Goal: Use online tool/utility: Utilize a website feature to perform a specific function

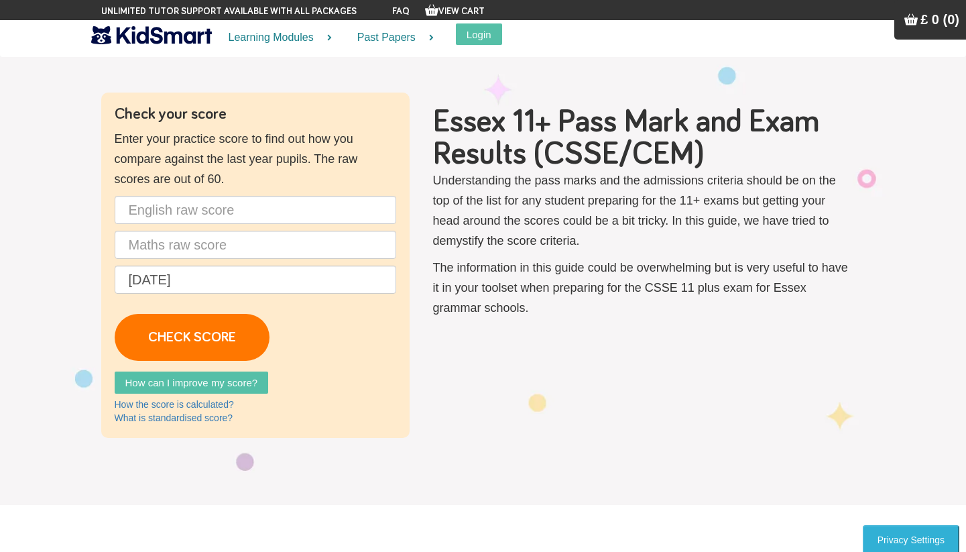
scroll to position [25, 0]
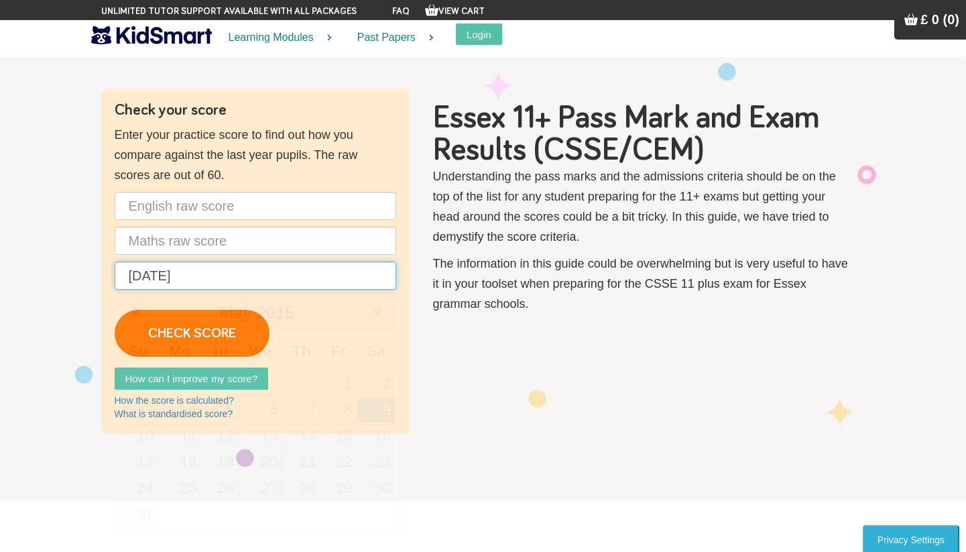
click at [235, 283] on input "[DATE]" at bounding box center [256, 275] width 282 height 28
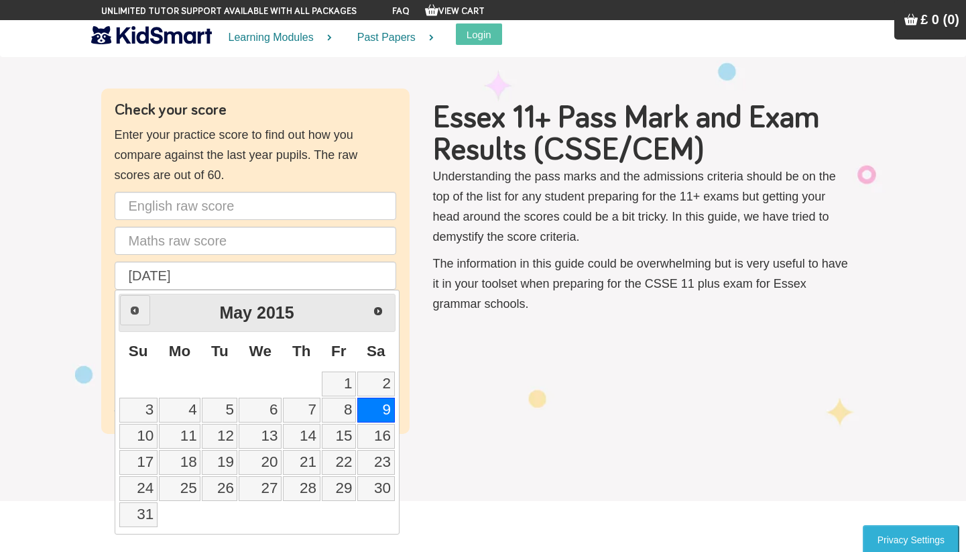
click at [140, 312] on link "Prev" at bounding box center [135, 310] width 30 height 30
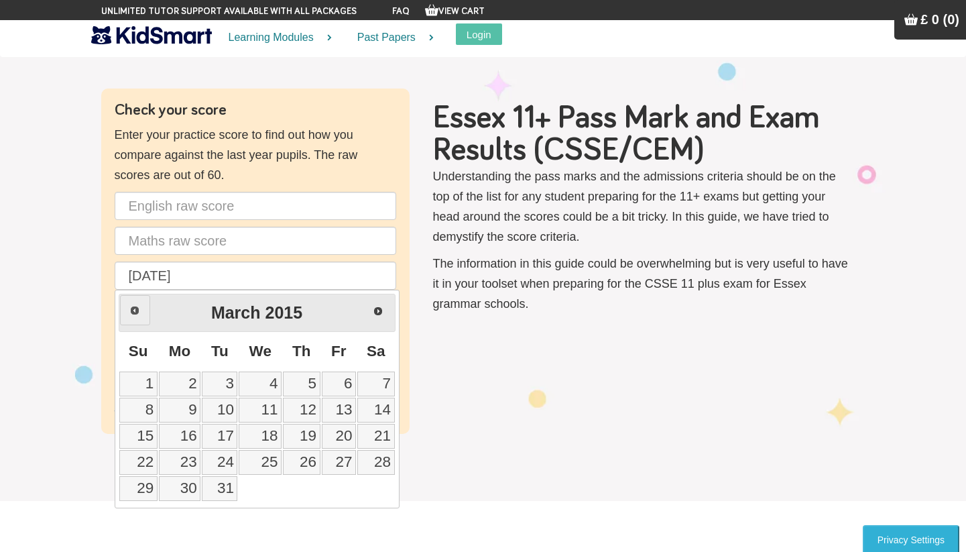
click at [140, 312] on link "Prev" at bounding box center [135, 310] width 30 height 30
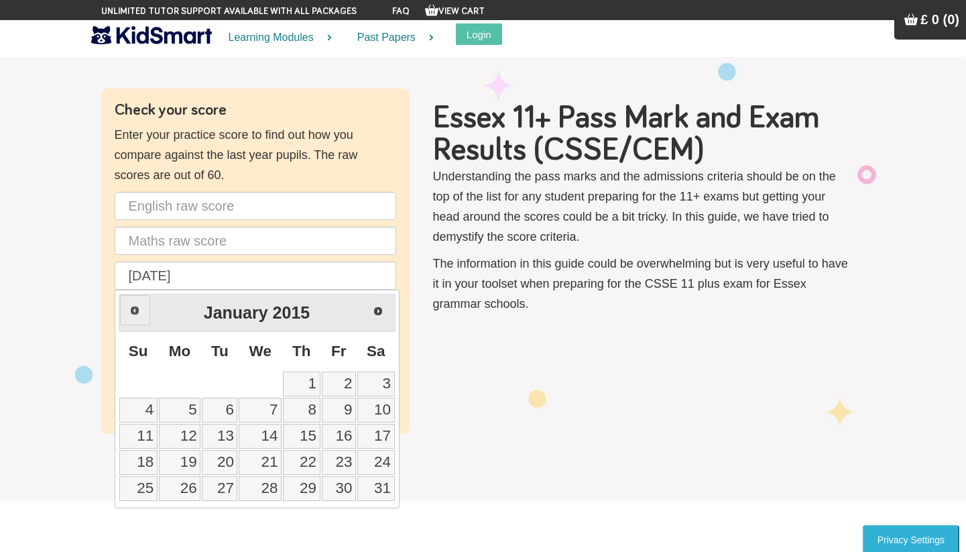
click at [140, 312] on link "Prev" at bounding box center [135, 310] width 30 height 30
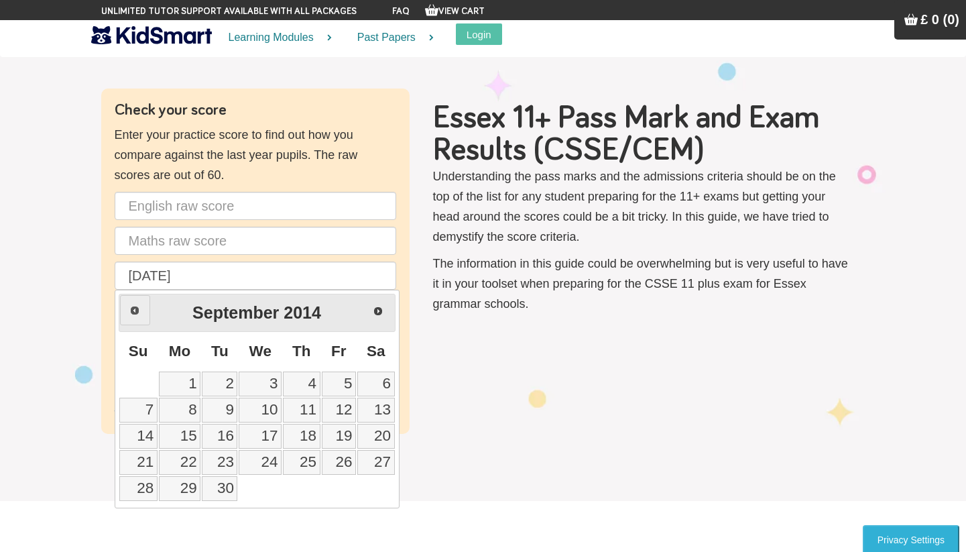
click at [140, 312] on link "Prev" at bounding box center [135, 310] width 30 height 30
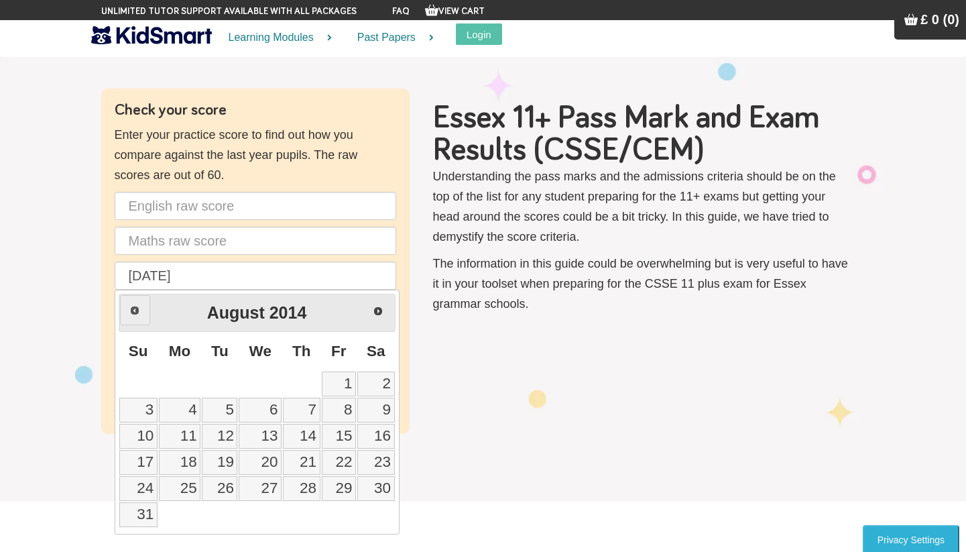
click at [140, 312] on link "Prev" at bounding box center [135, 310] width 30 height 30
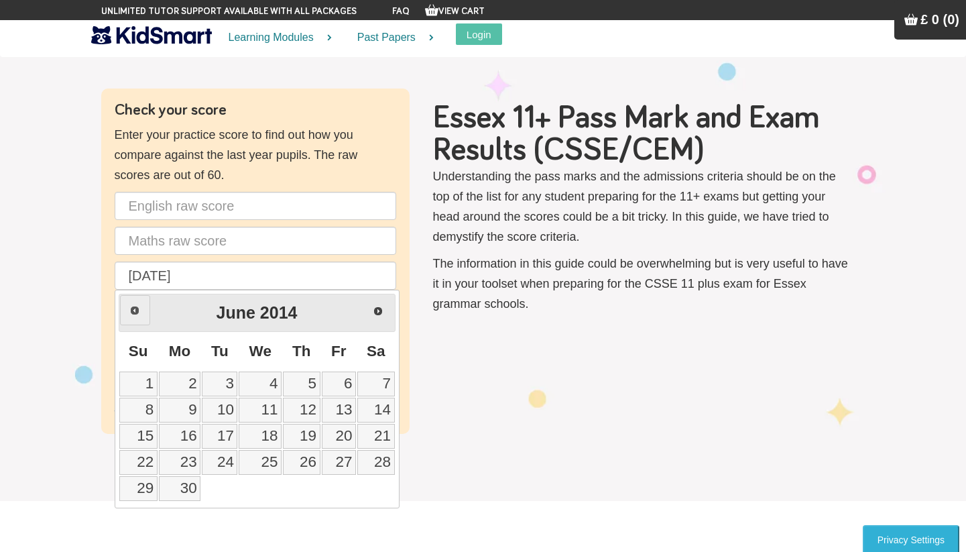
click at [140, 312] on link "Prev" at bounding box center [135, 310] width 30 height 30
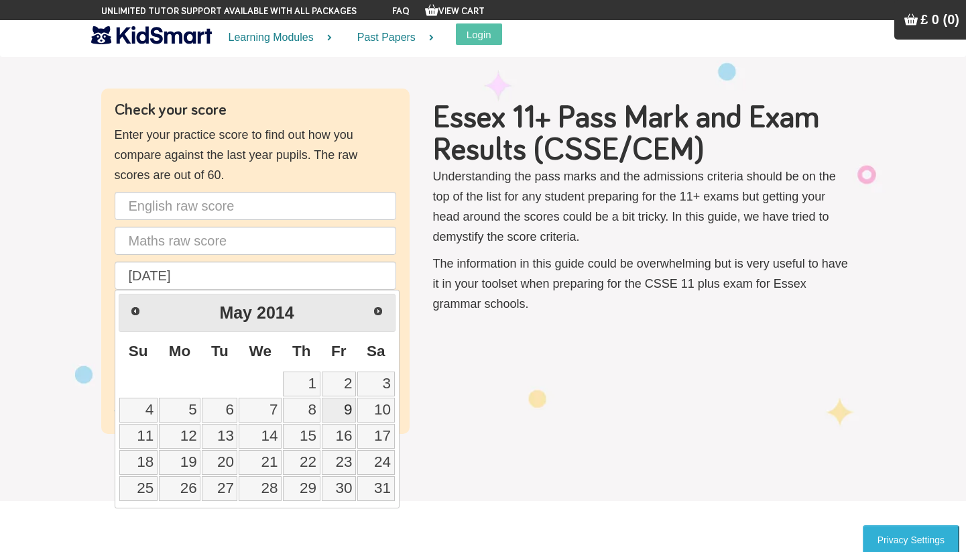
click at [341, 406] on link "9" at bounding box center [339, 410] width 34 height 25
type input "[DATE]"
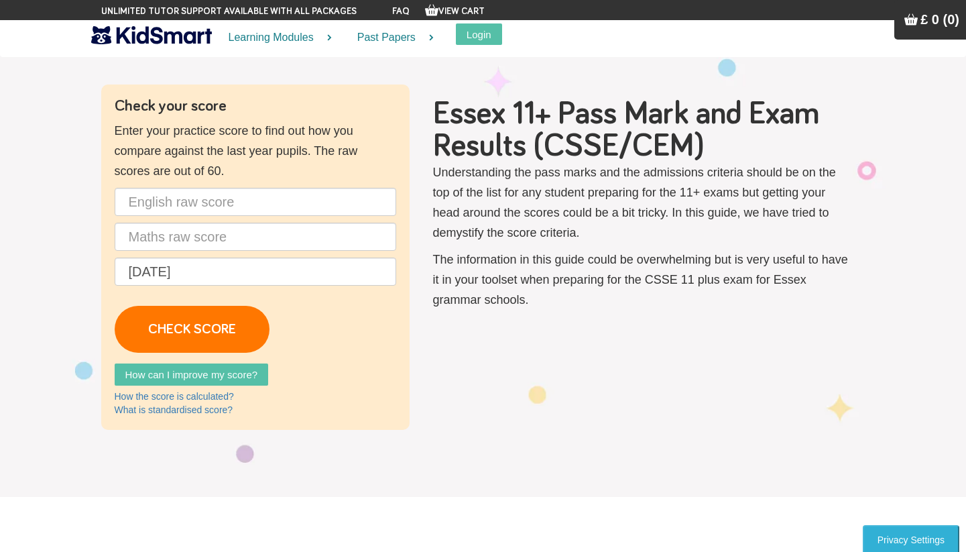
scroll to position [0, 0]
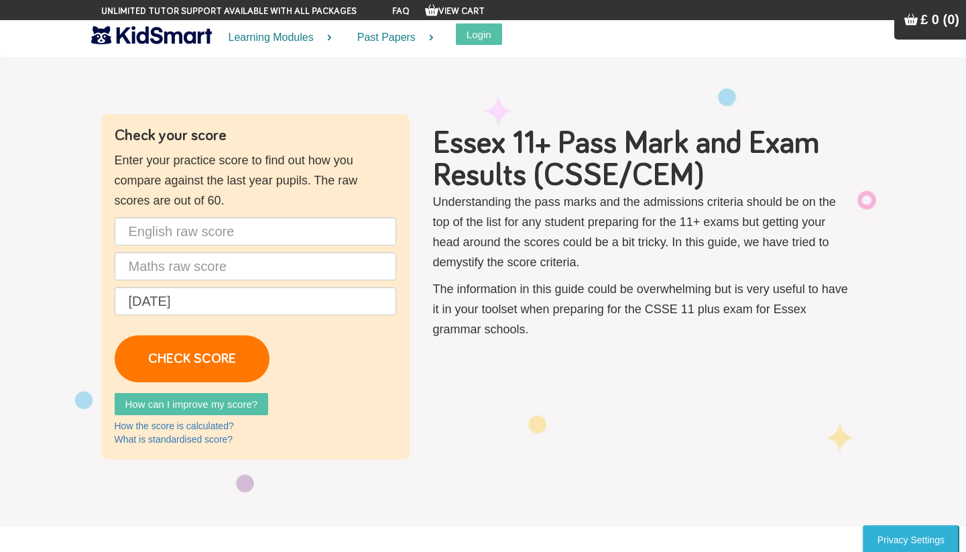
click at [199, 216] on div "Check your score Enter your practice score to find out how you compare against …" at bounding box center [255, 286] width 308 height 345
click at [199, 223] on input "text" at bounding box center [256, 231] width 282 height 28
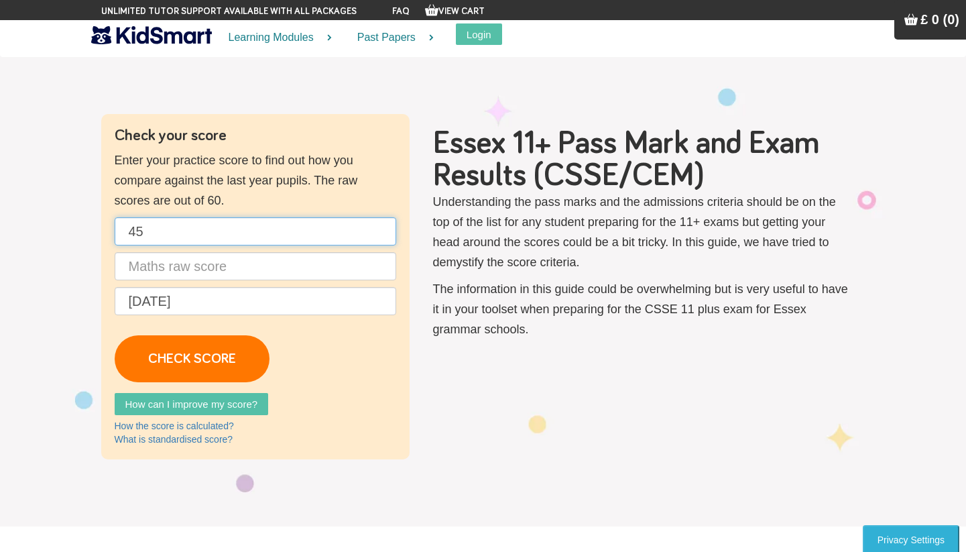
type input "45"
click at [184, 274] on input "text" at bounding box center [256, 266] width 282 height 28
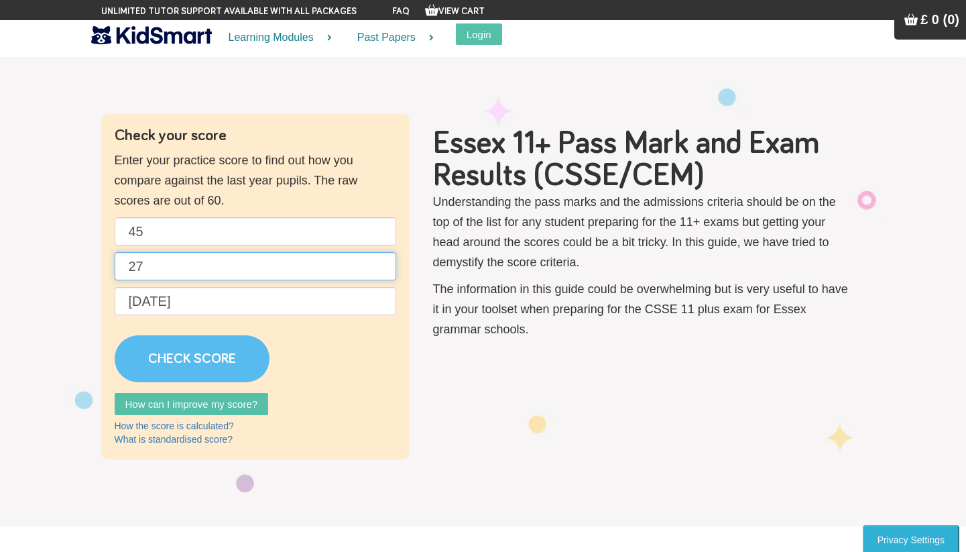
type input "27"
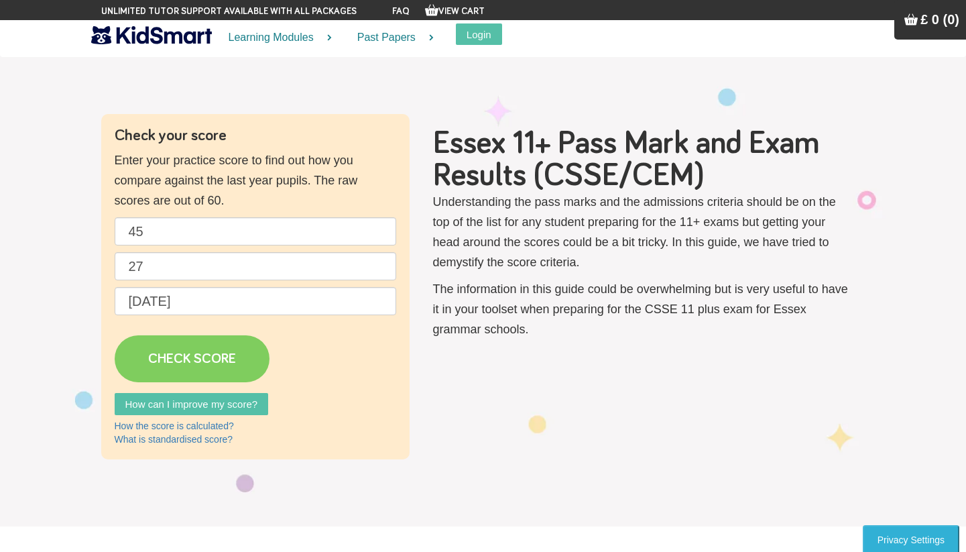
click at [172, 355] on link "CHECK SCORE" at bounding box center [192, 358] width 155 height 47
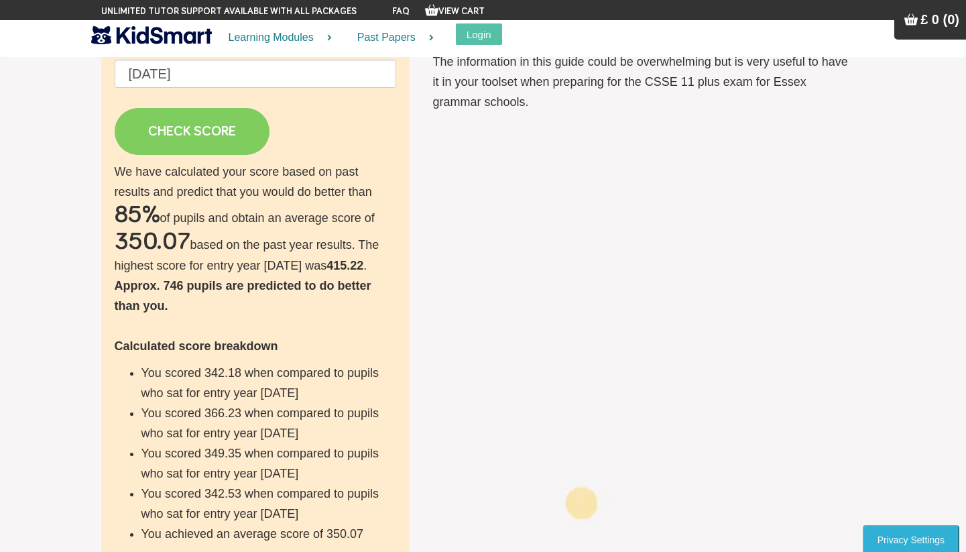
scroll to position [75, 0]
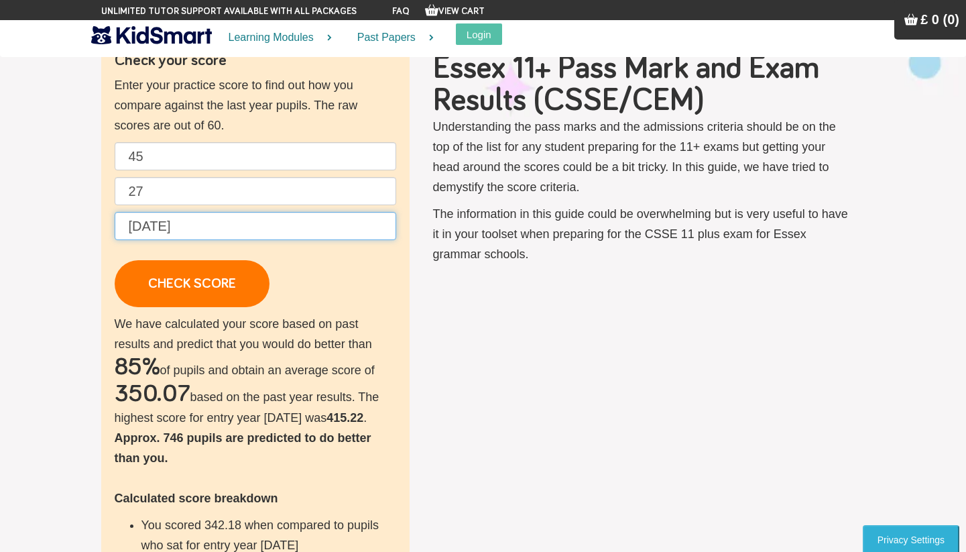
click at [229, 232] on input "[DATE]" at bounding box center [256, 226] width 282 height 28
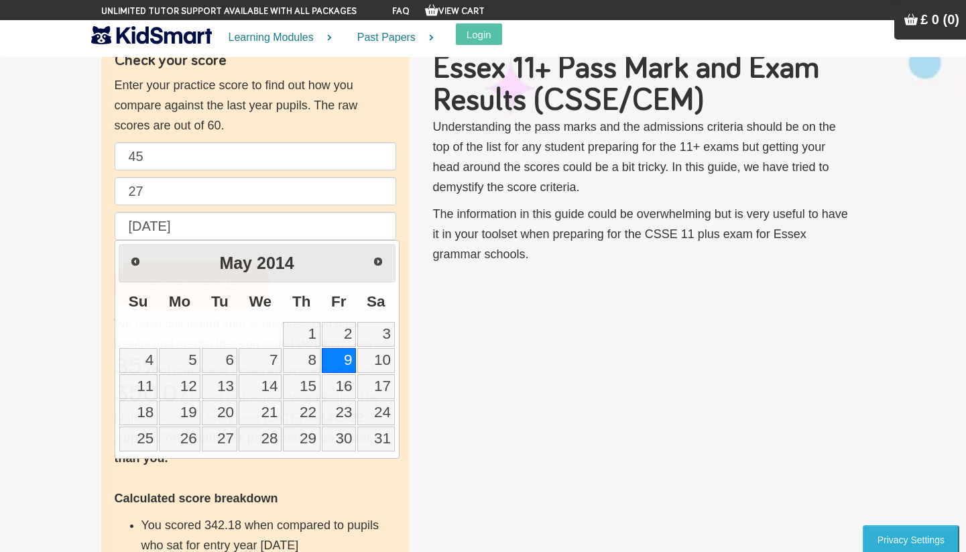
click at [529, 304] on div "Check your score Enter your practice score to find out how you compare against …" at bounding box center [483, 406] width 784 height 734
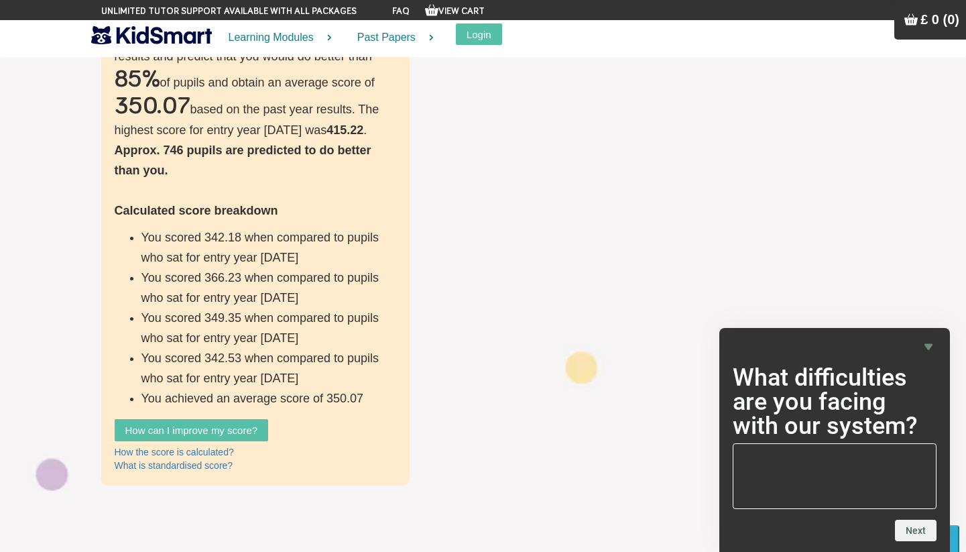
scroll to position [0, 0]
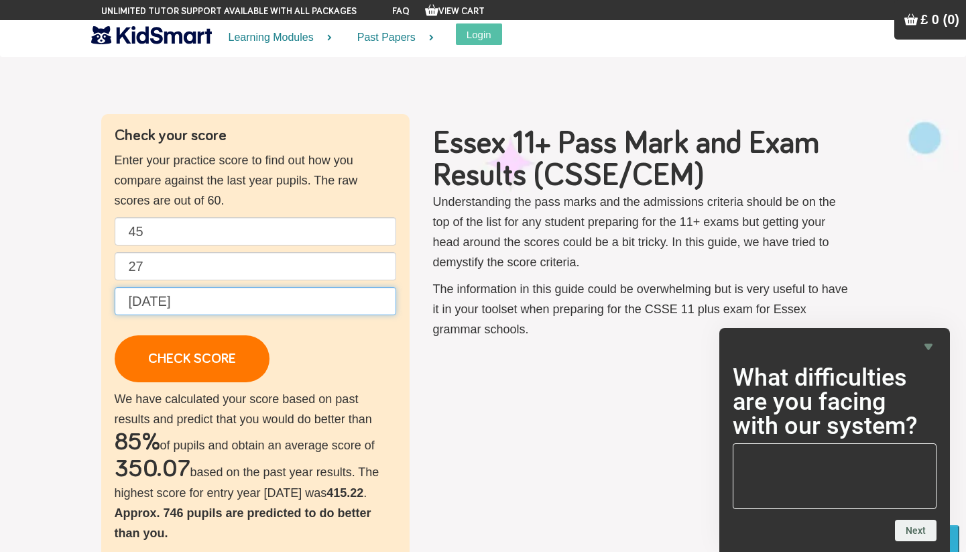
click at [233, 300] on input "[DATE]" at bounding box center [256, 301] width 282 height 28
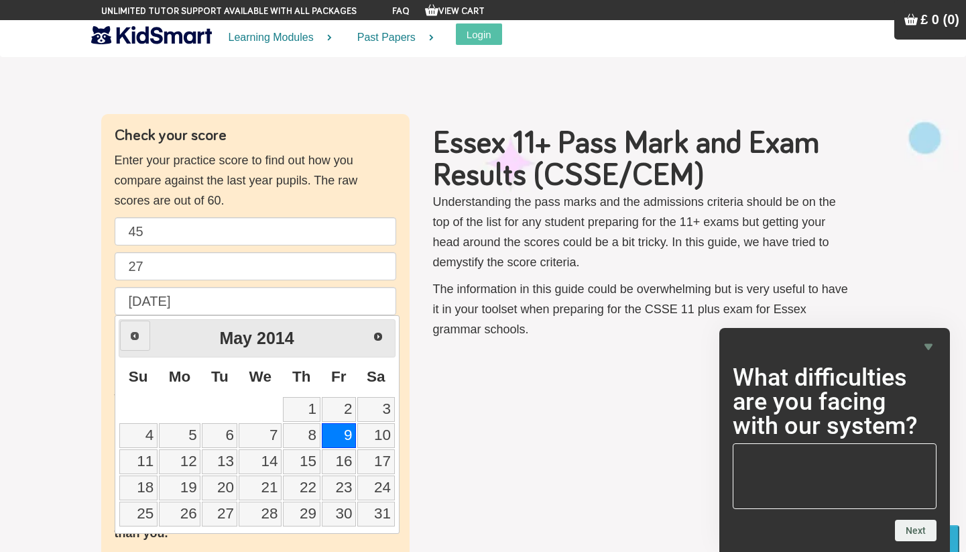
click at [132, 334] on span "Prev" at bounding box center [134, 335] width 11 height 11
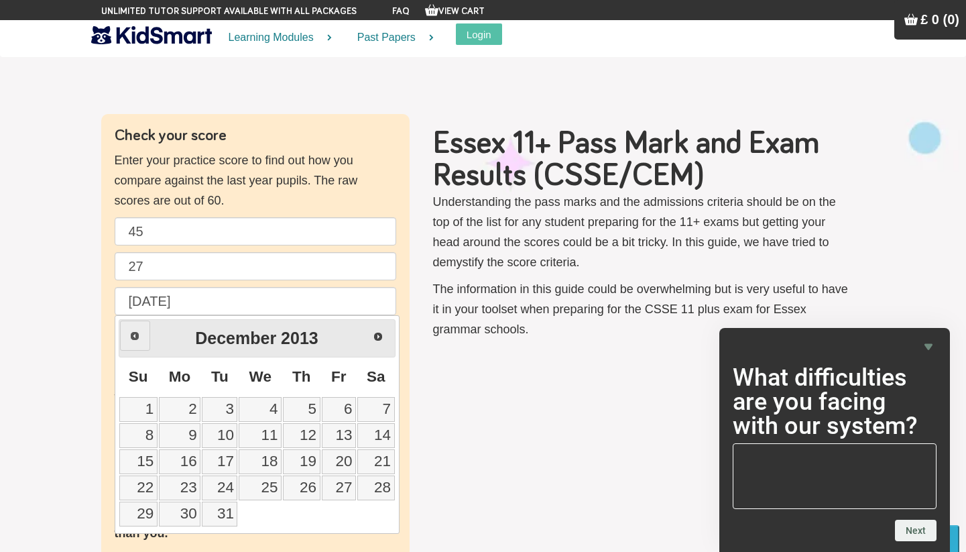
click at [132, 334] on span "Prev" at bounding box center [134, 335] width 11 height 11
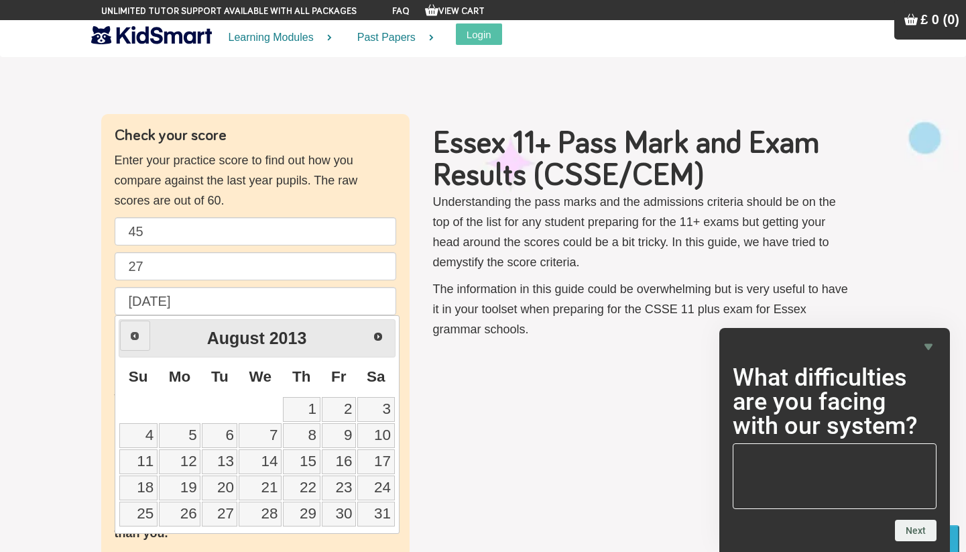
click at [132, 334] on span "Prev" at bounding box center [134, 335] width 11 height 11
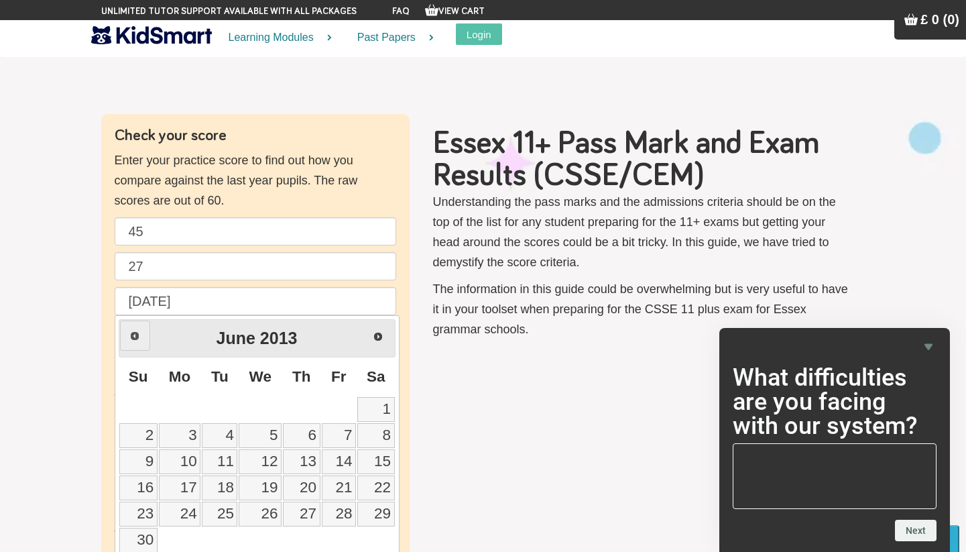
click at [132, 334] on span "Prev" at bounding box center [134, 335] width 11 height 11
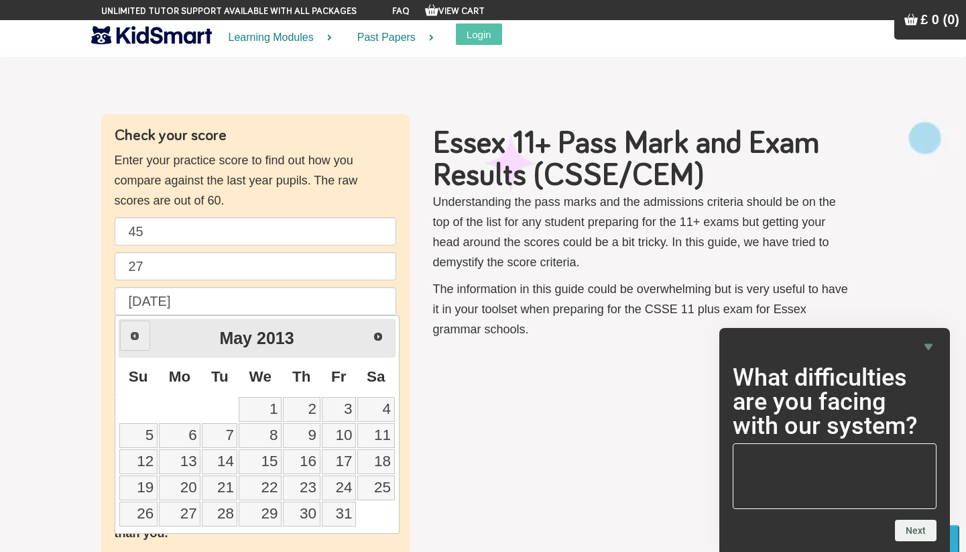
click at [132, 334] on span "Prev" at bounding box center [134, 335] width 11 height 11
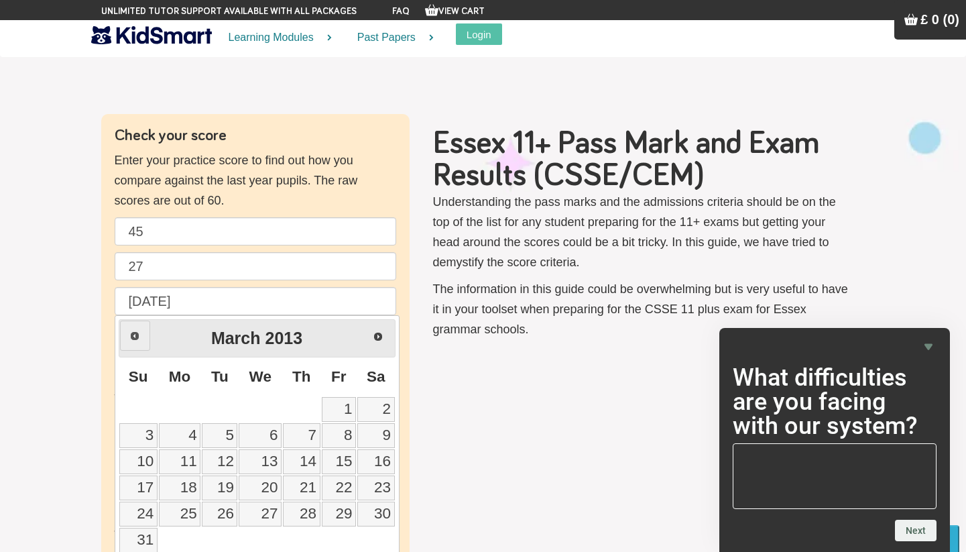
click at [132, 334] on span "Prev" at bounding box center [134, 335] width 11 height 11
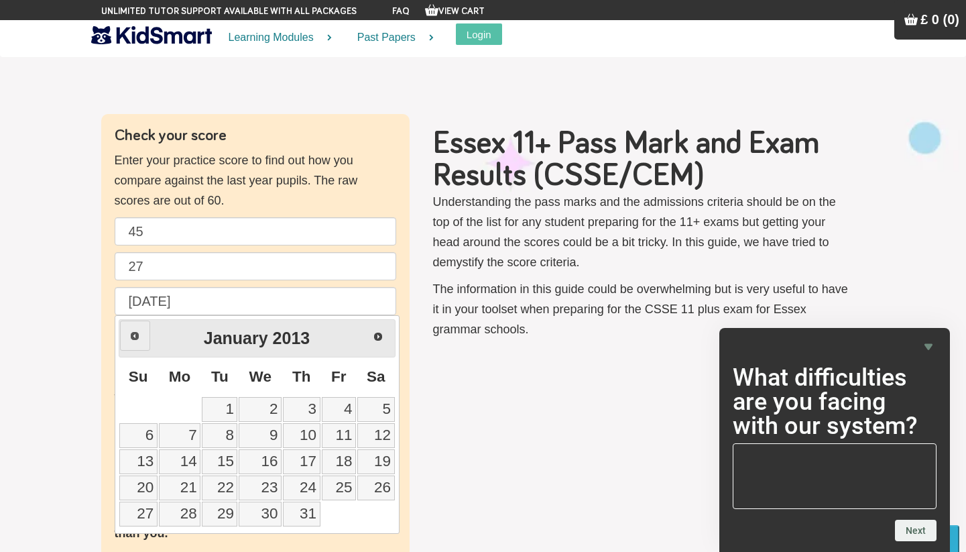
click at [132, 334] on span "Prev" at bounding box center [134, 335] width 11 height 11
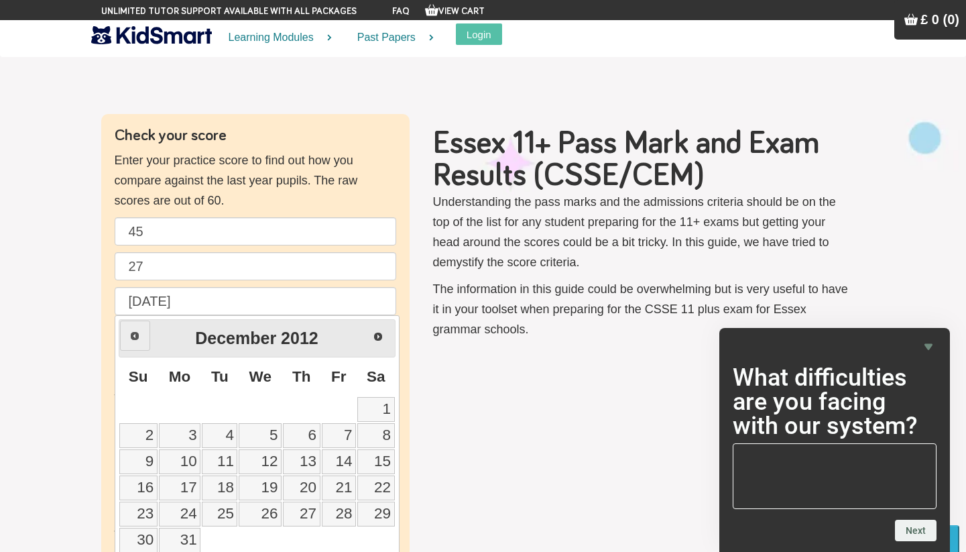
click at [132, 334] on span "Prev" at bounding box center [134, 335] width 11 height 11
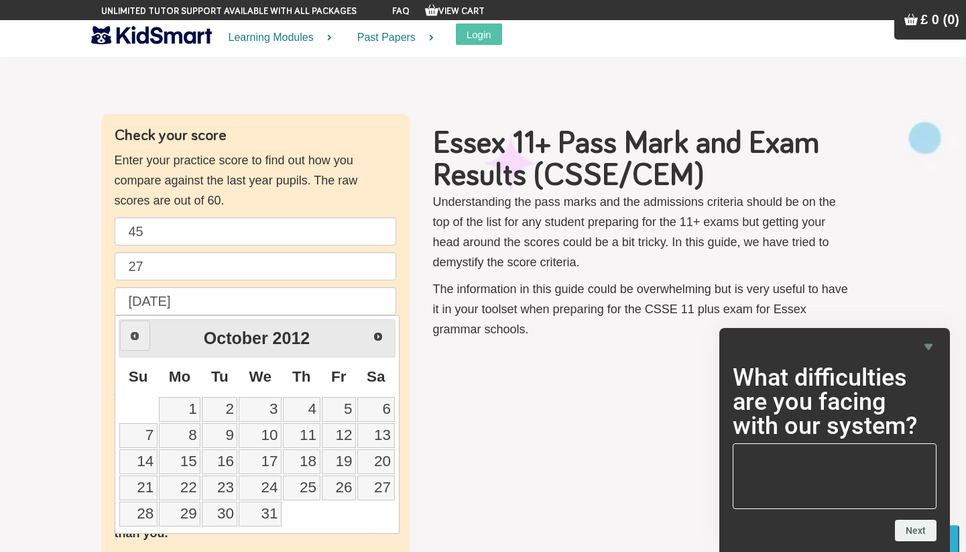
click at [132, 334] on span "Prev" at bounding box center [134, 335] width 11 height 11
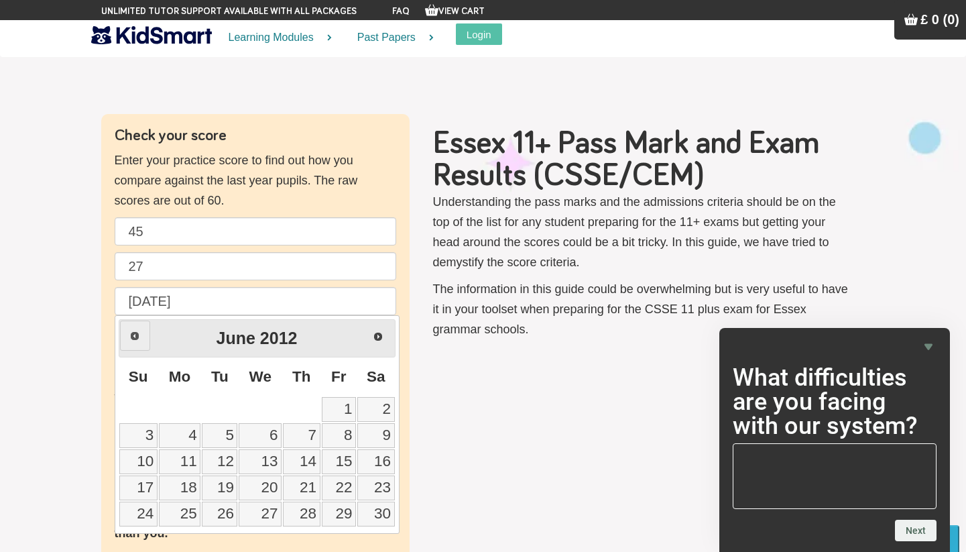
click at [132, 334] on span "Prev" at bounding box center [134, 335] width 11 height 11
click at [271, 443] on link "9" at bounding box center [260, 435] width 43 height 25
type input "[DATE]"
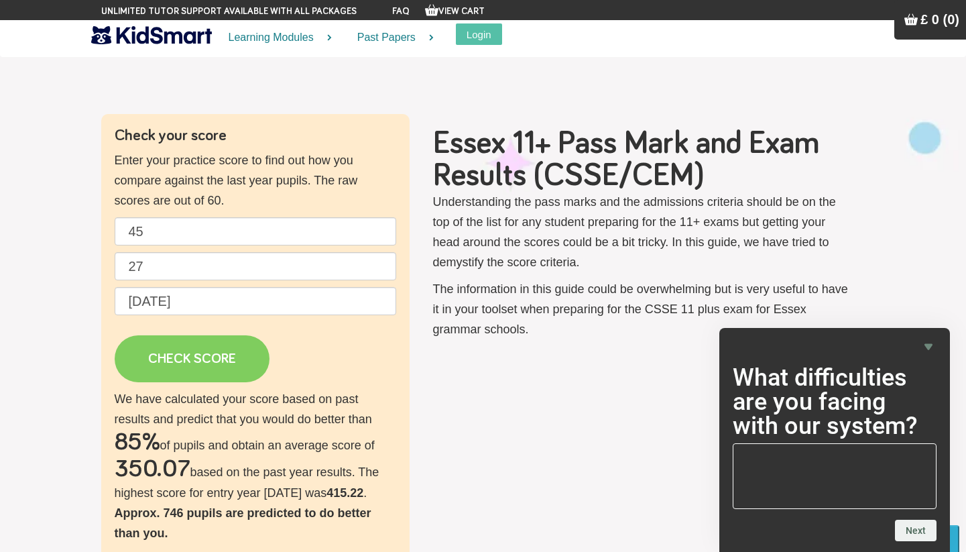
click at [221, 365] on link "CHECK SCORE" at bounding box center [192, 358] width 155 height 47
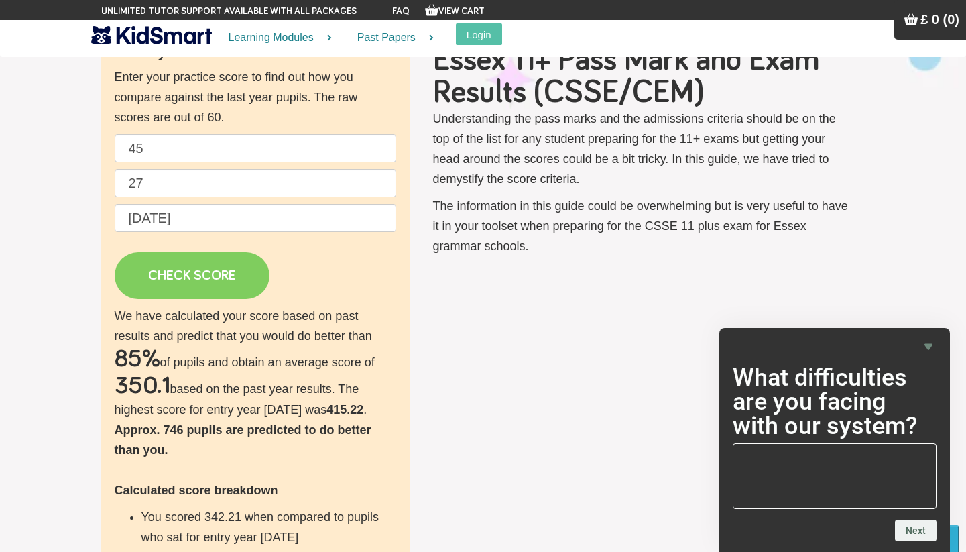
scroll to position [48, 0]
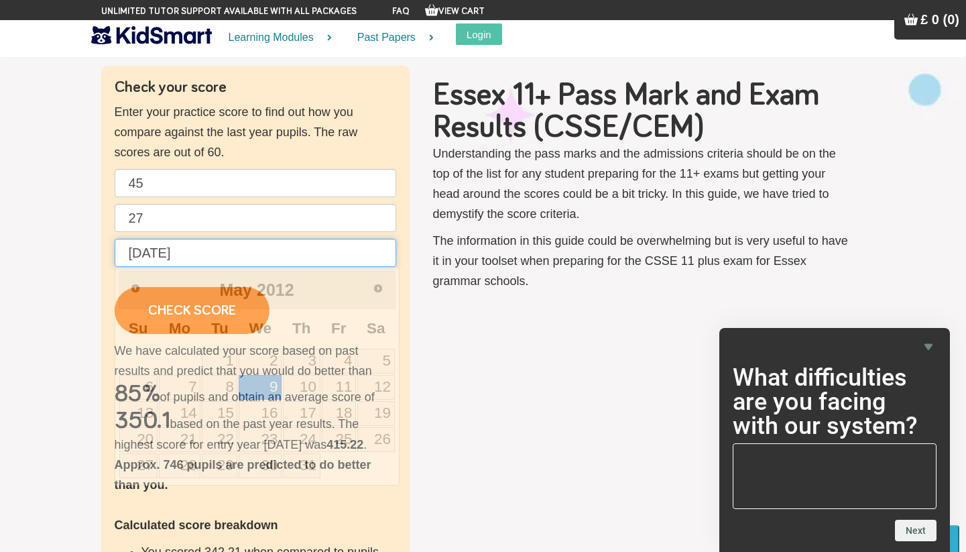
click at [241, 261] on input "[DATE]" at bounding box center [256, 253] width 282 height 28
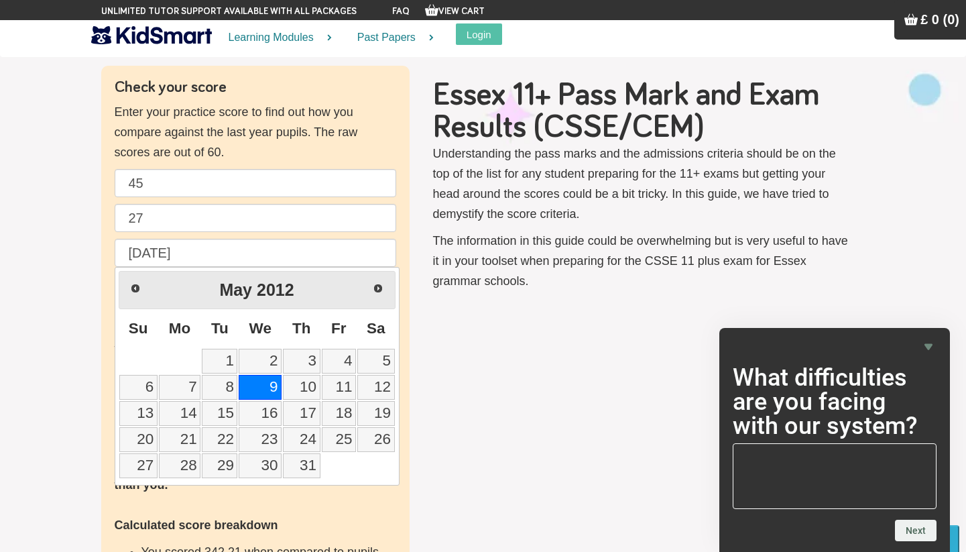
click at [291, 161] on p "Enter your practice score to find out how you compare against the last year pup…" at bounding box center [256, 132] width 282 height 60
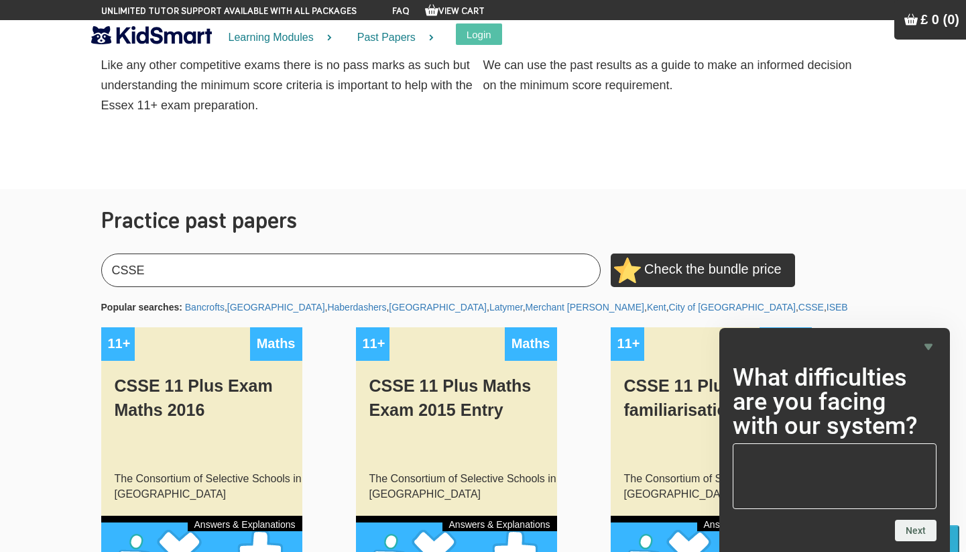
scroll to position [637, 0]
